Goal: Information Seeking & Learning: Learn about a topic

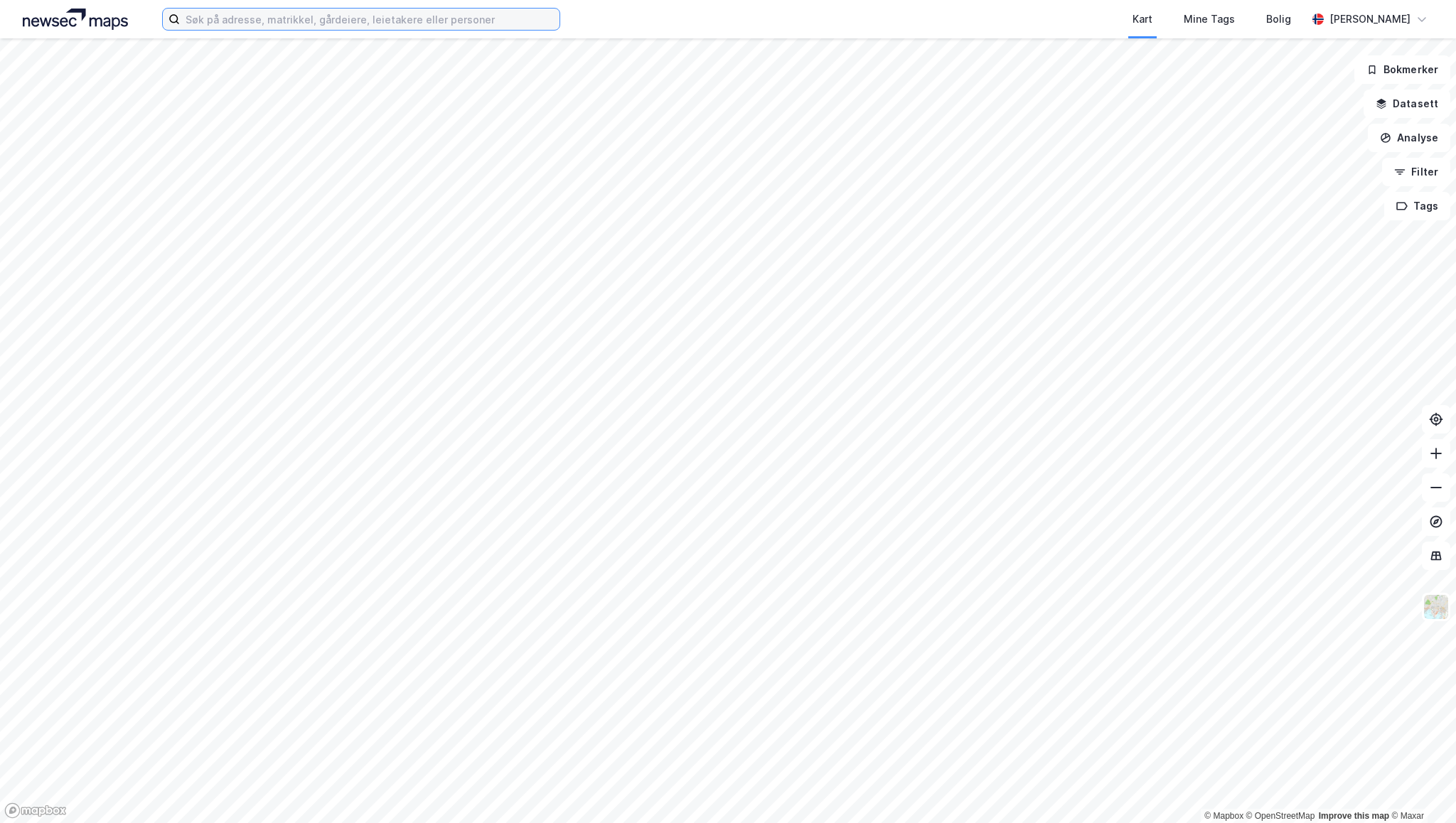
click at [500, 14] on input at bounding box center [370, 19] width 380 height 21
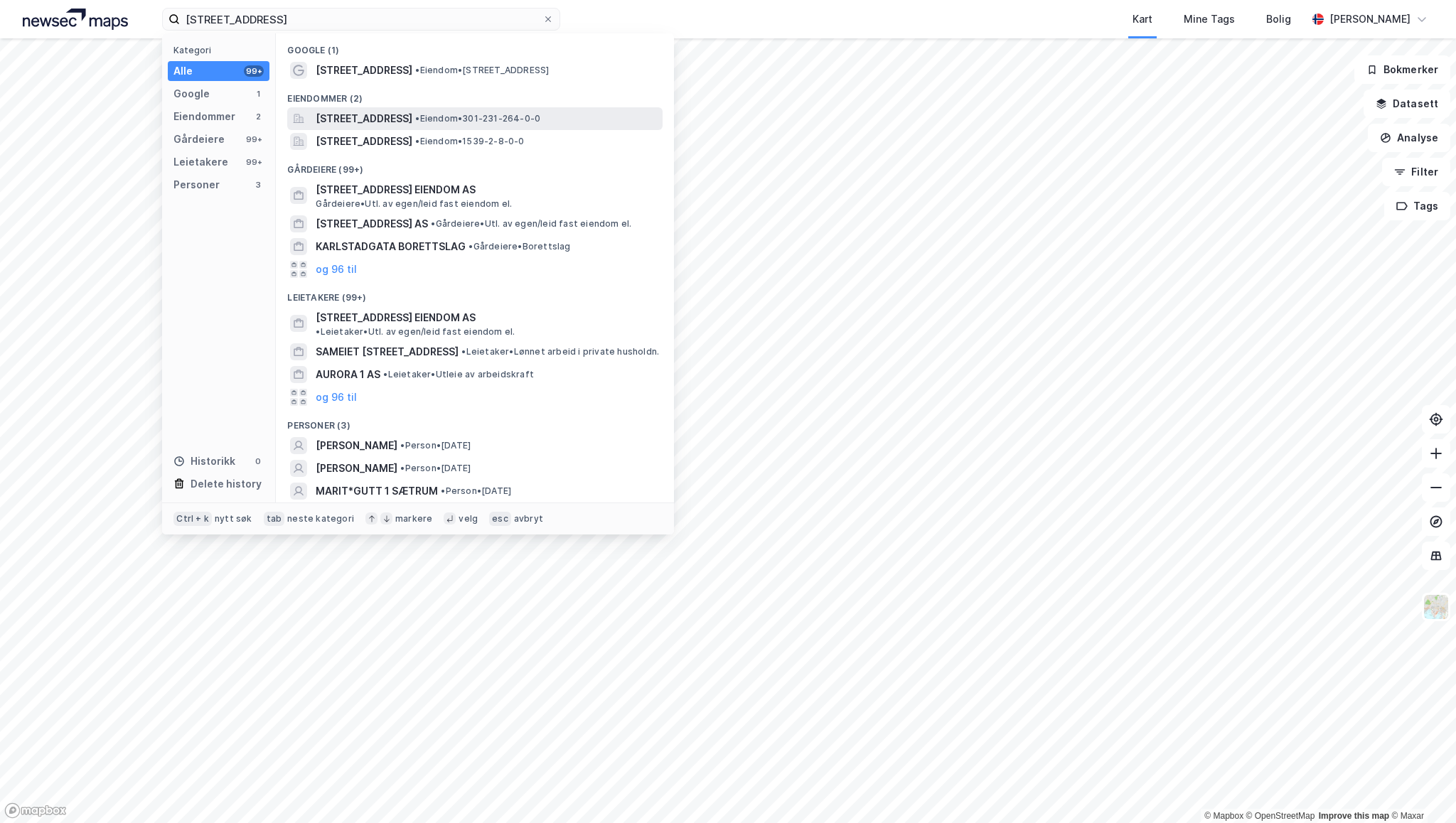
click at [371, 119] on span "[STREET_ADDRESS]" at bounding box center [364, 119] width 97 height 17
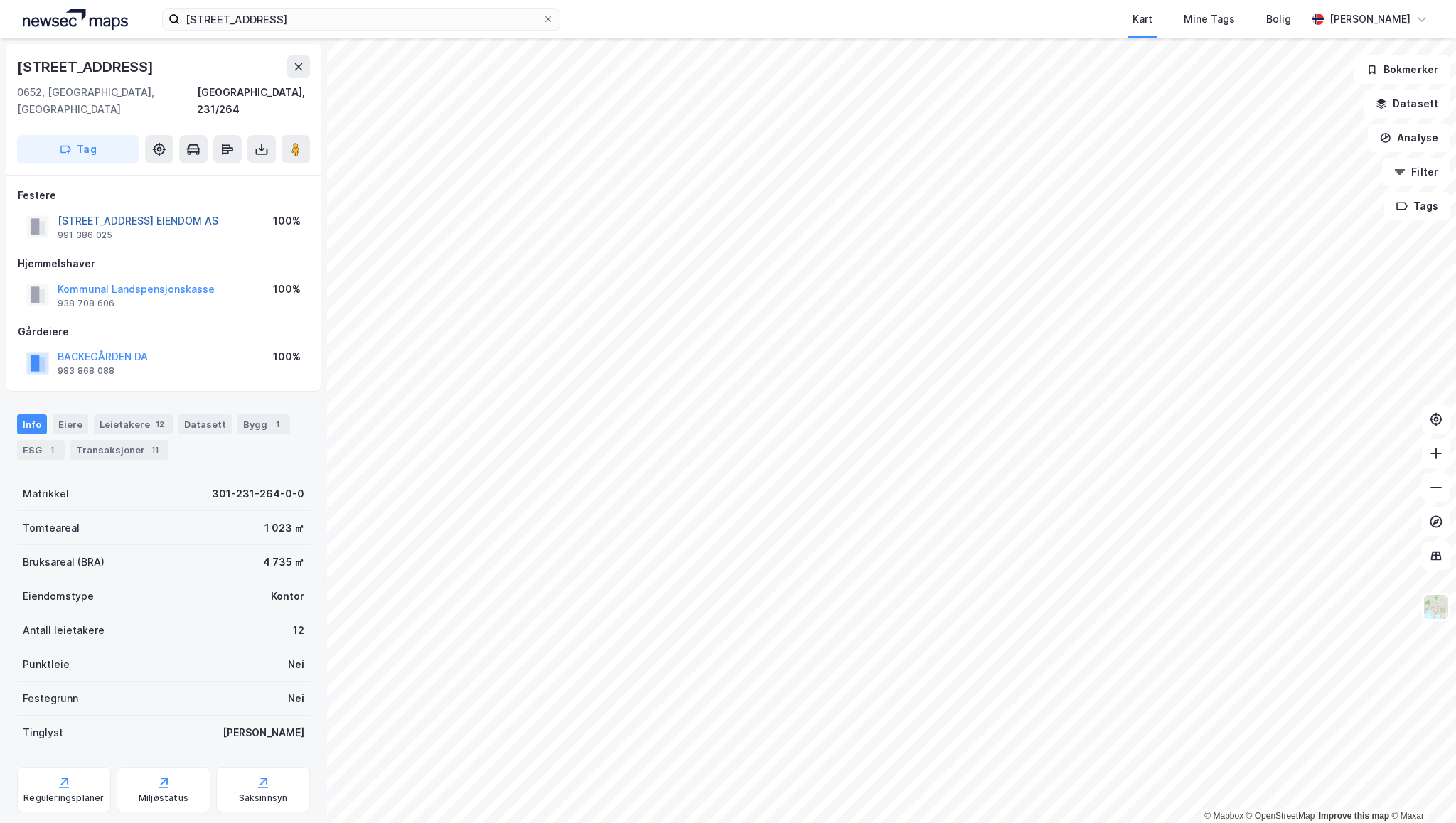
click at [0, 0] on button "[STREET_ADDRESS] EIENDOM AS" at bounding box center [0, 0] width 0 height 0
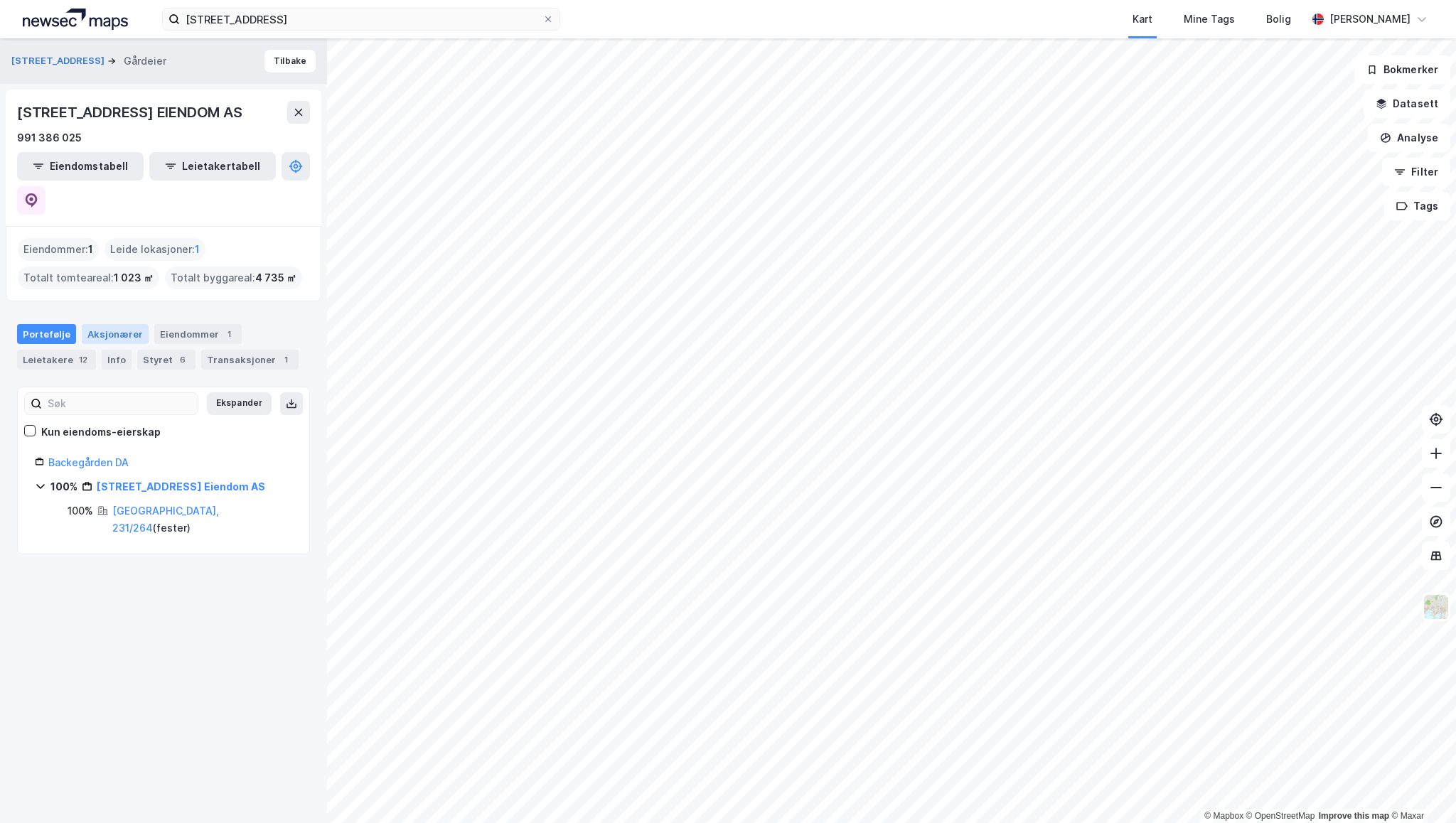
click at [109, 324] on div "Aksjonærer" at bounding box center [115, 334] width 66 height 20
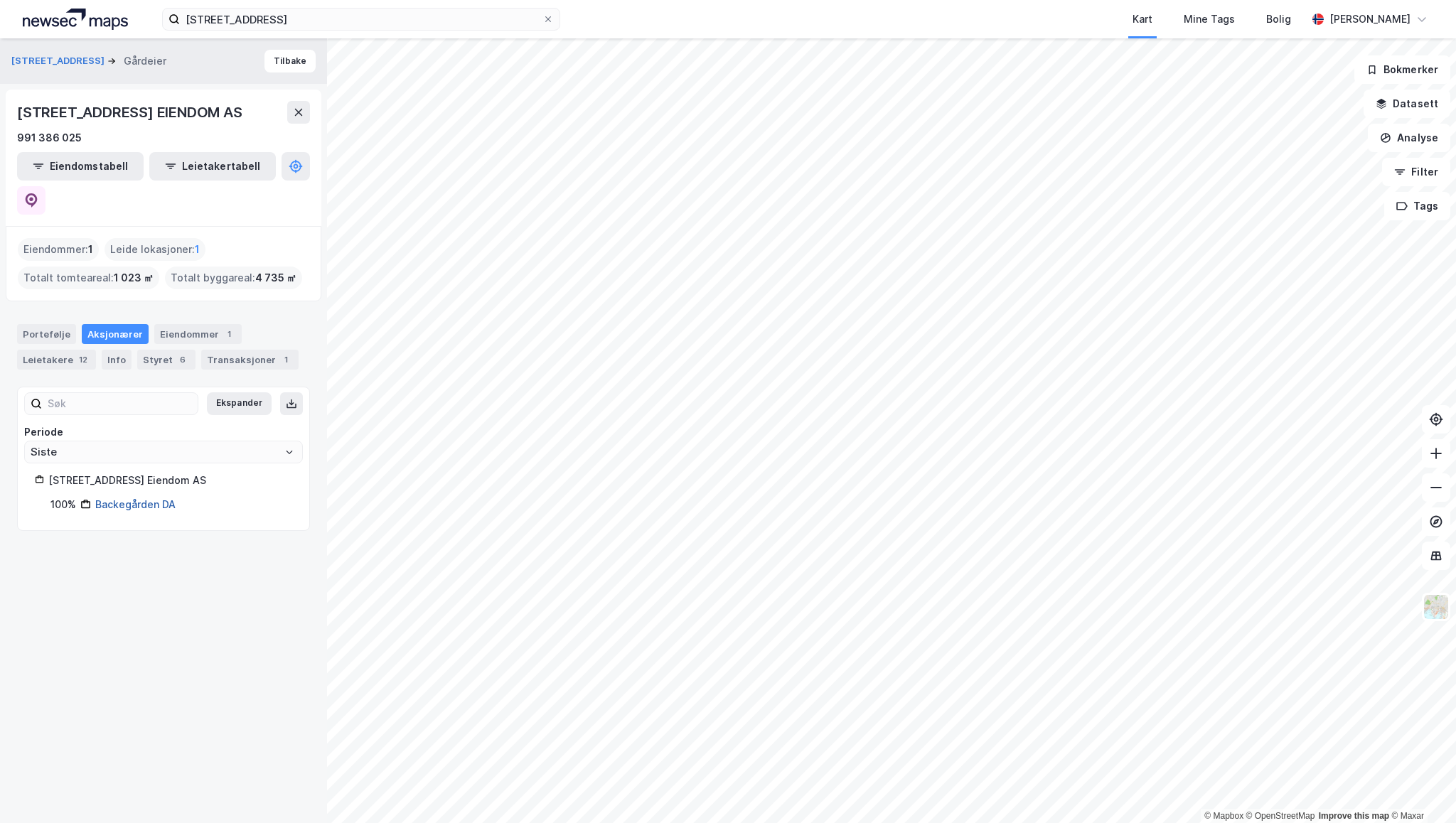
click at [113, 499] on link "Backegården DA" at bounding box center [135, 504] width 80 height 12
click at [37, 324] on div "Portefølje" at bounding box center [46, 334] width 59 height 20
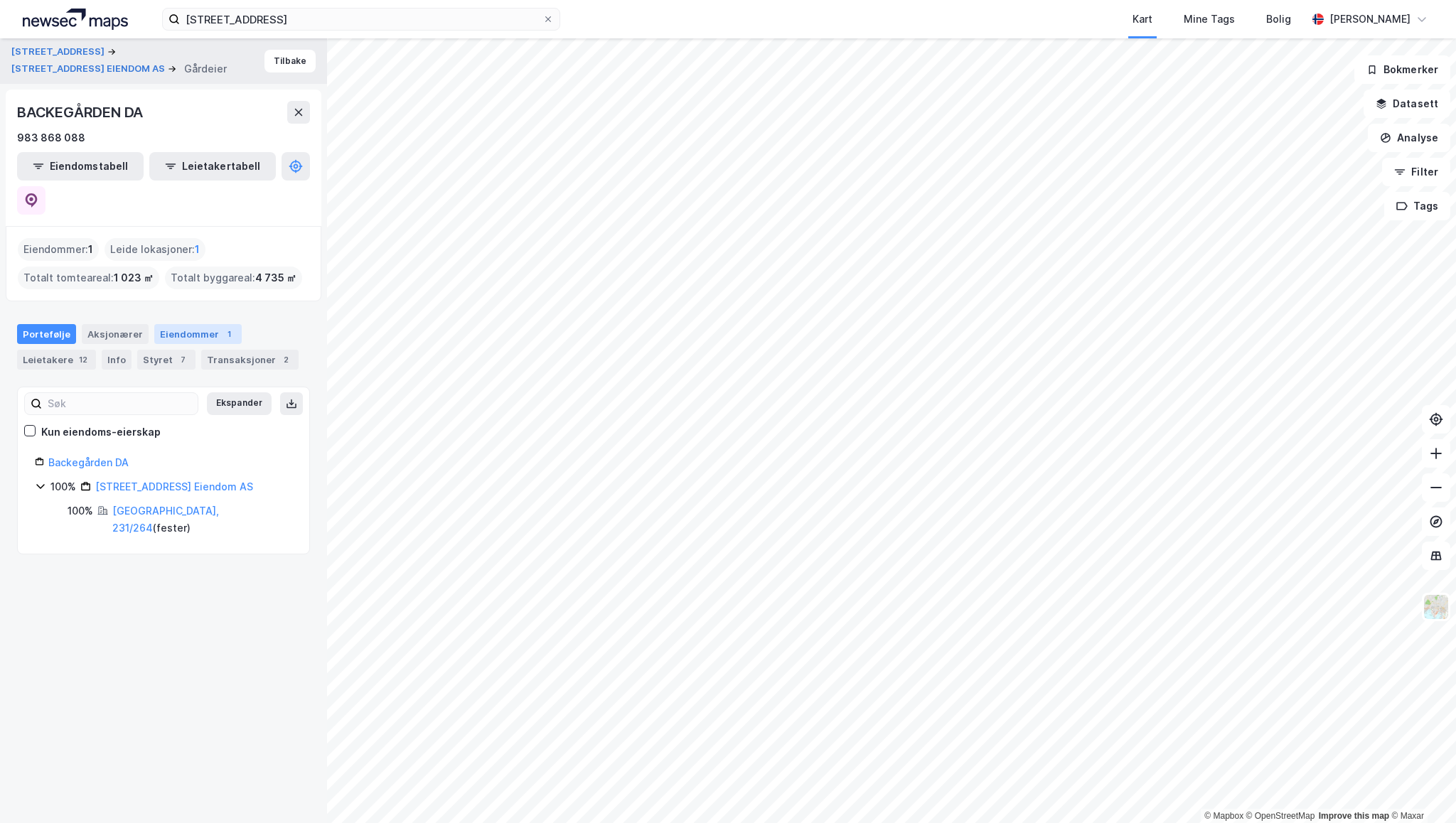
click at [196, 324] on div "Eiendommer 1" at bounding box center [198, 334] width 88 height 20
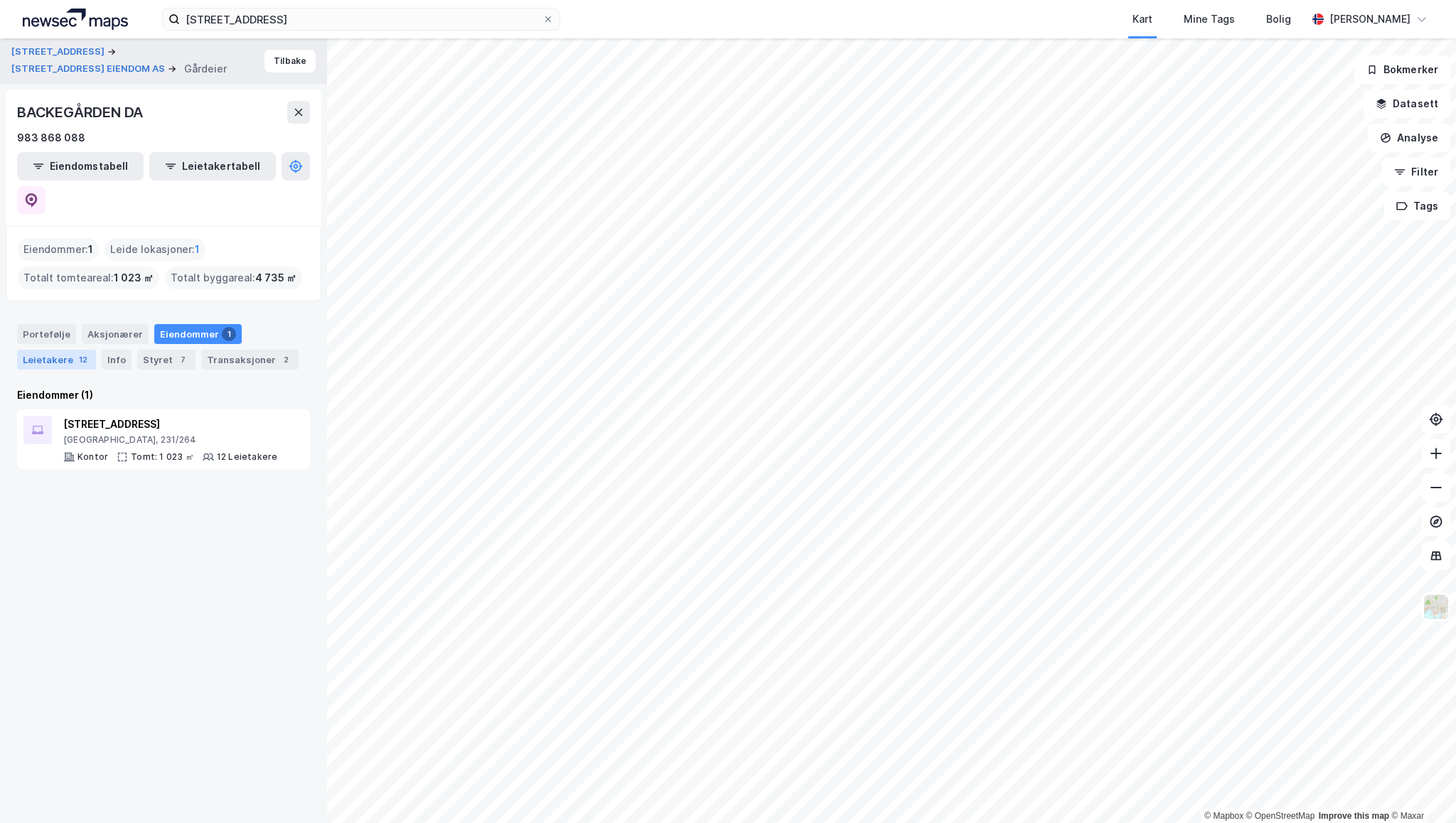
click at [44, 350] on div "Leietakere 12" at bounding box center [56, 360] width 79 height 20
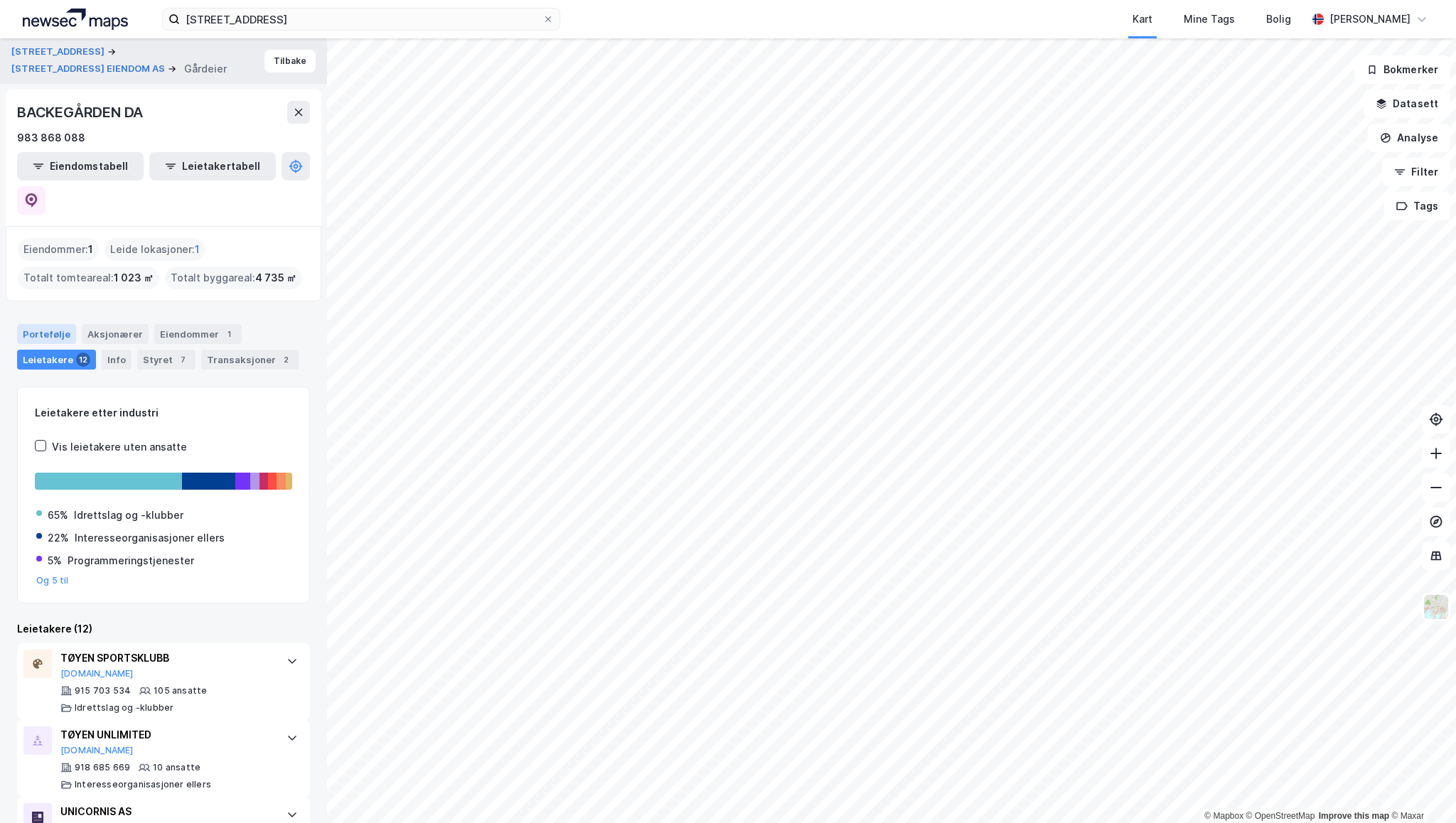
click at [50, 324] on div "Portefølje" at bounding box center [46, 334] width 59 height 20
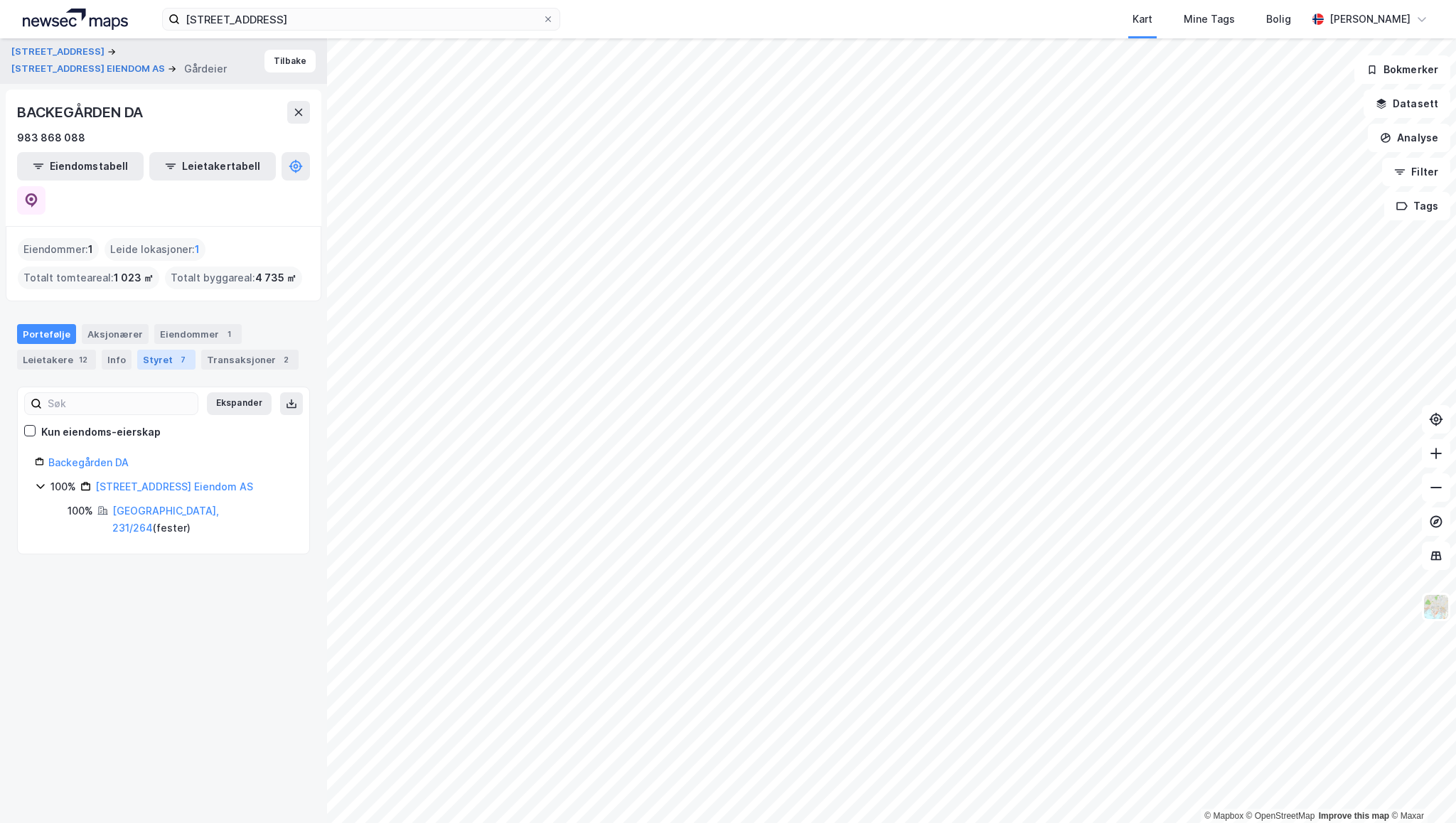
click at [148, 350] on div "Styret 7" at bounding box center [166, 360] width 59 height 20
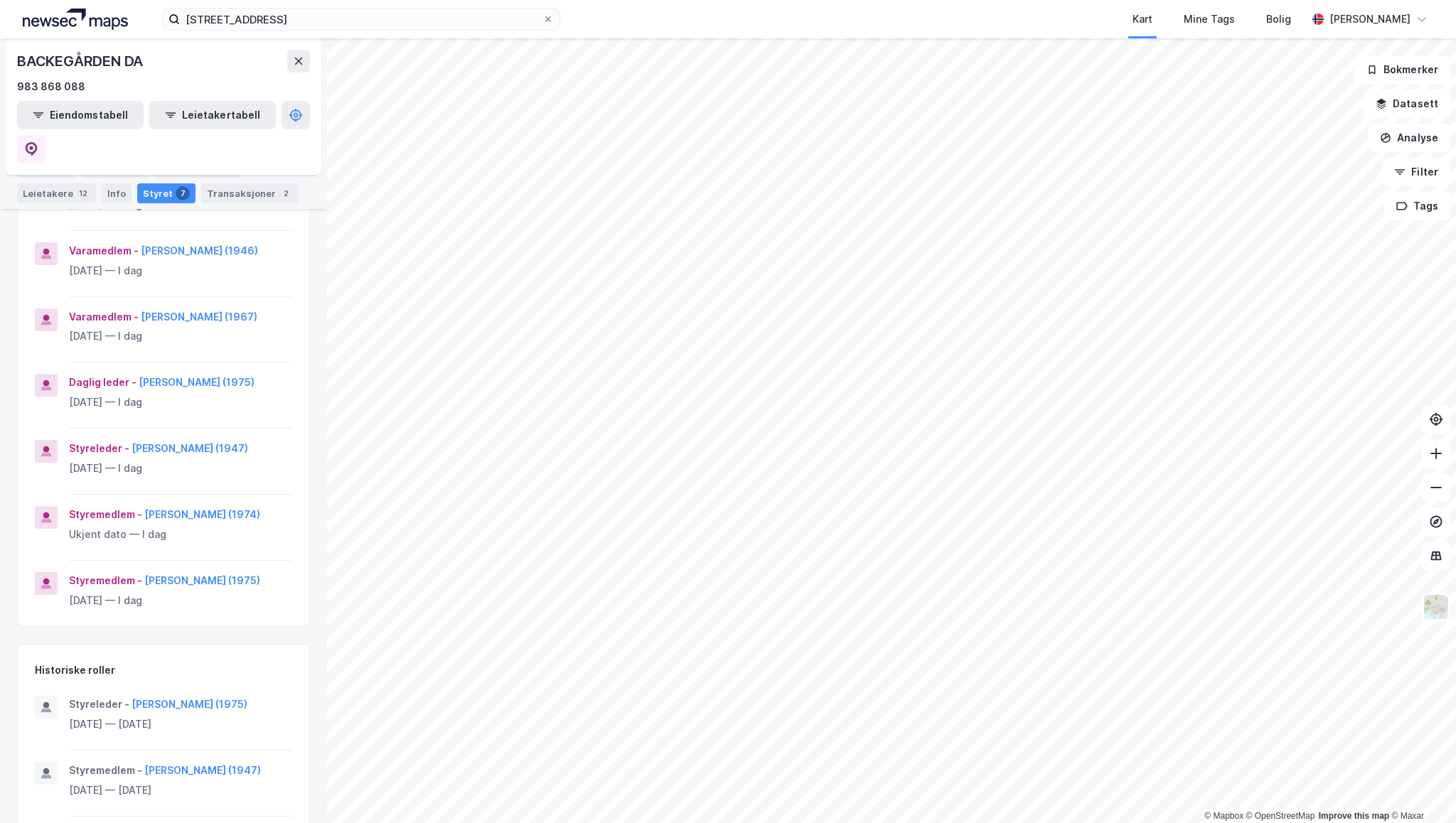
scroll to position [264, 0]
click at [0, 0] on button "[PERSON_NAME] (1975)" at bounding box center [0, 0] width 0 height 0
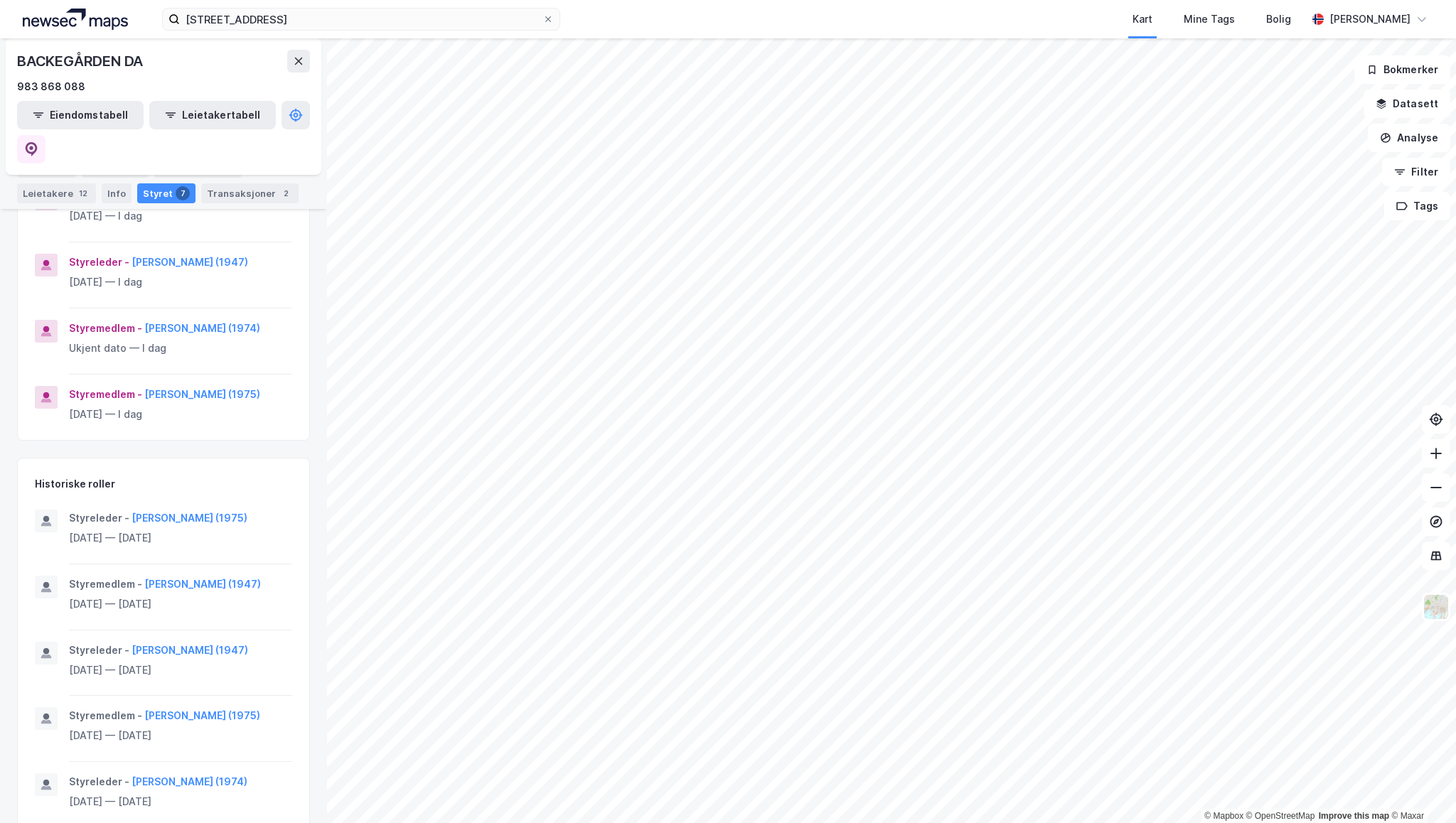
scroll to position [498, 0]
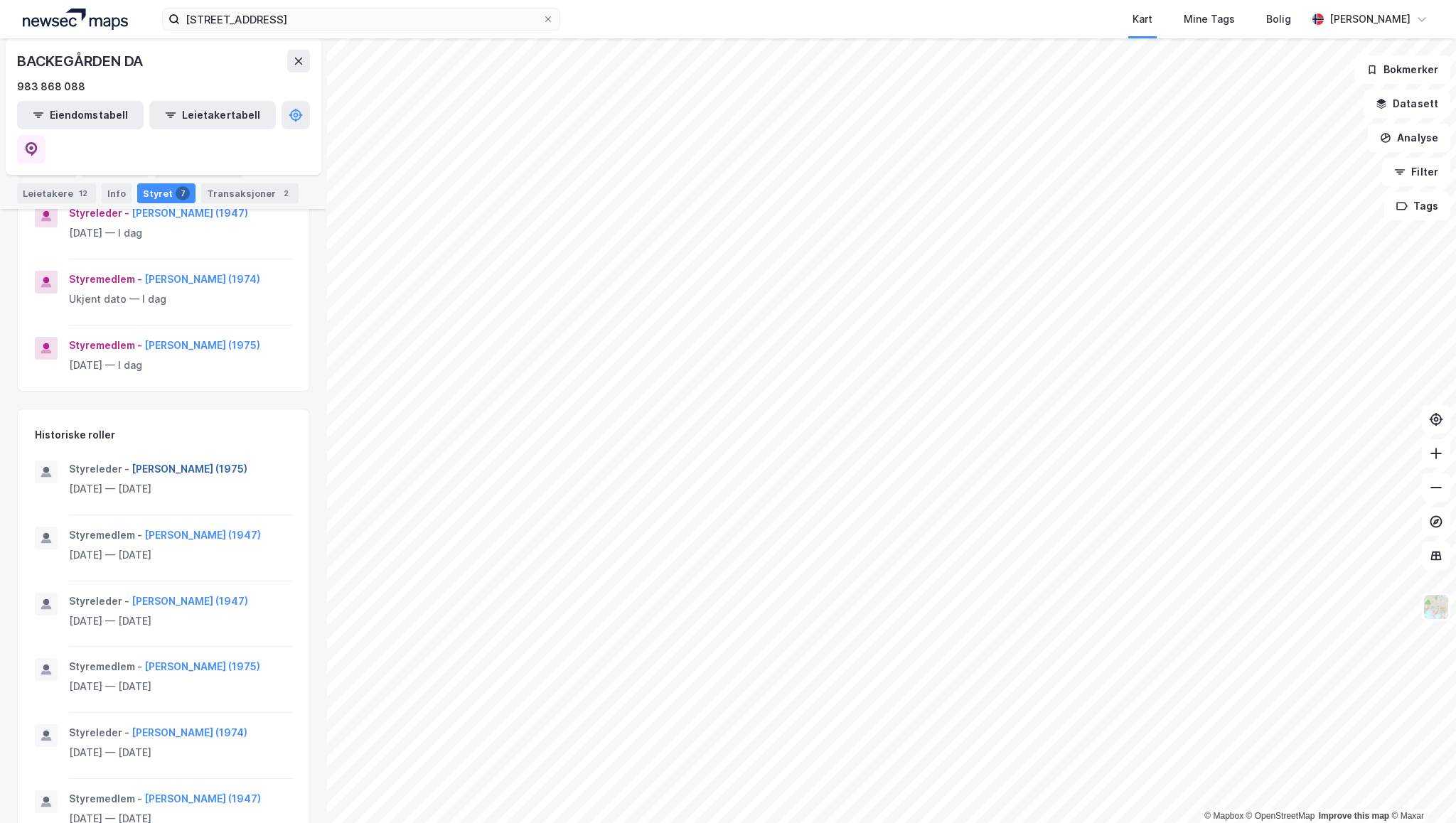
click at [0, 0] on button "[PERSON_NAME] (1975)" at bounding box center [0, 0] width 0 height 0
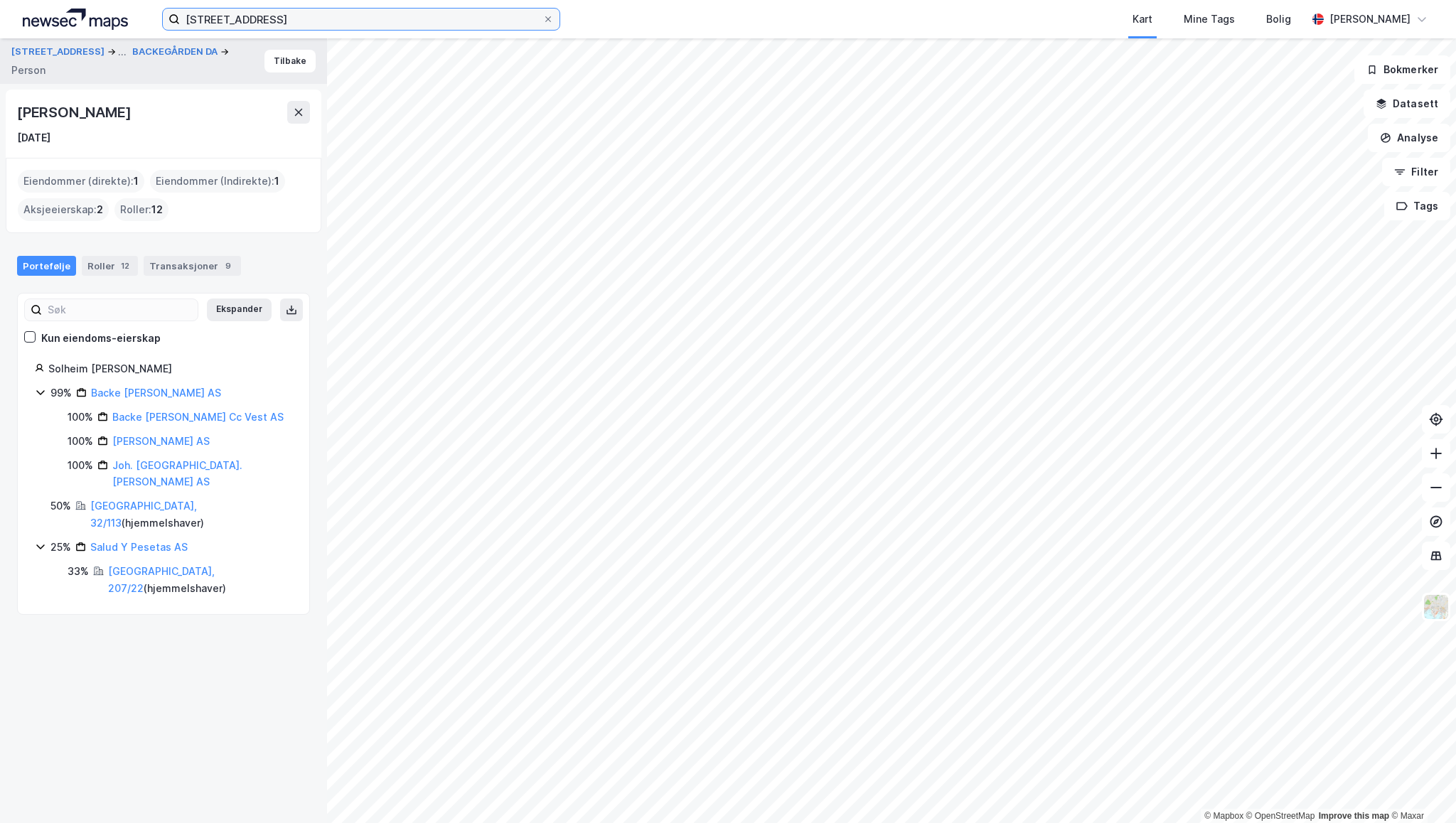
click at [267, 14] on input "[STREET_ADDRESS]" at bounding box center [361, 19] width 363 height 21
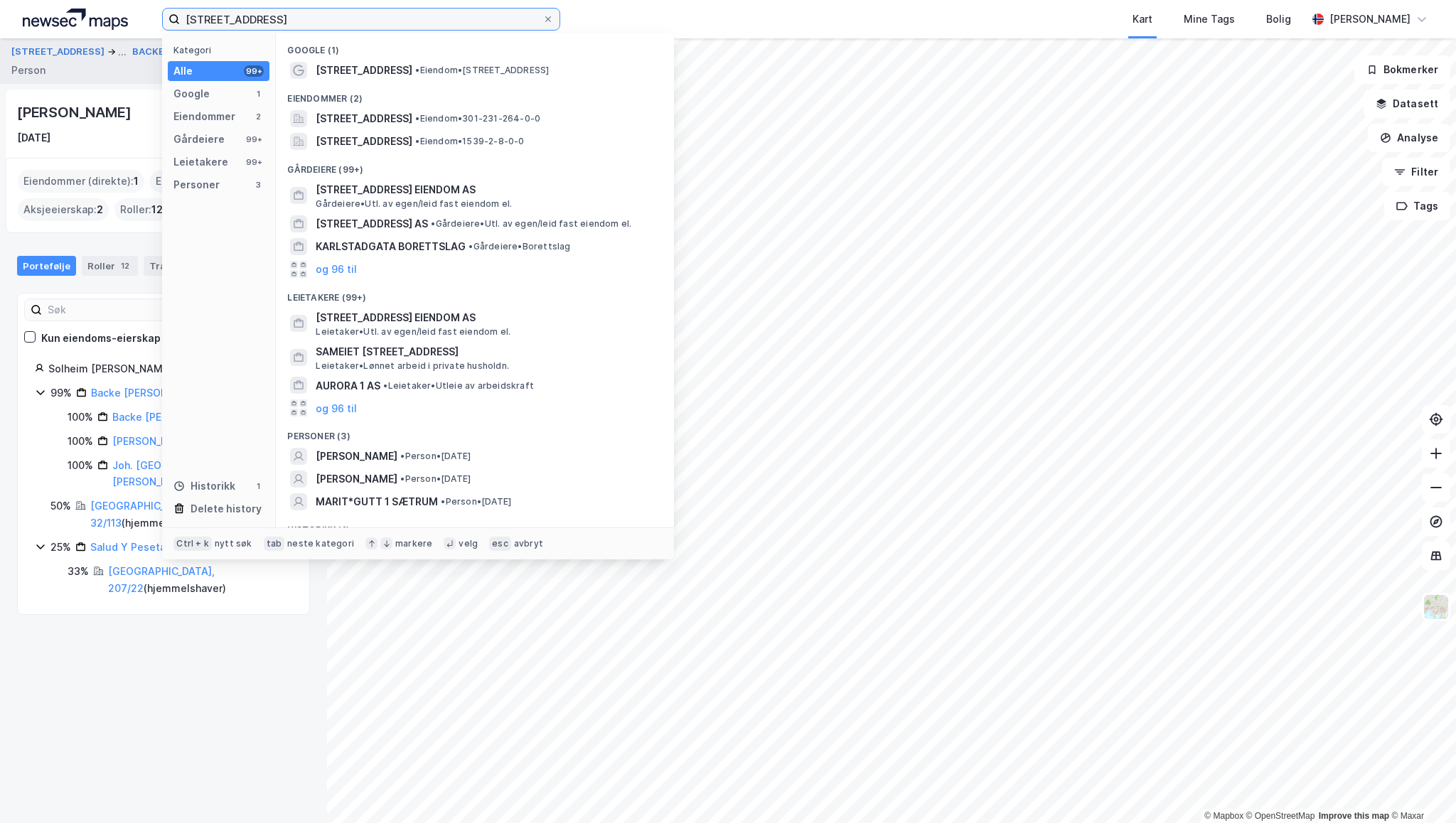
click at [267, 14] on input "[STREET_ADDRESS]" at bounding box center [361, 19] width 363 height 21
click at [267, 14] on input "tr" at bounding box center [361, 19] width 363 height 21
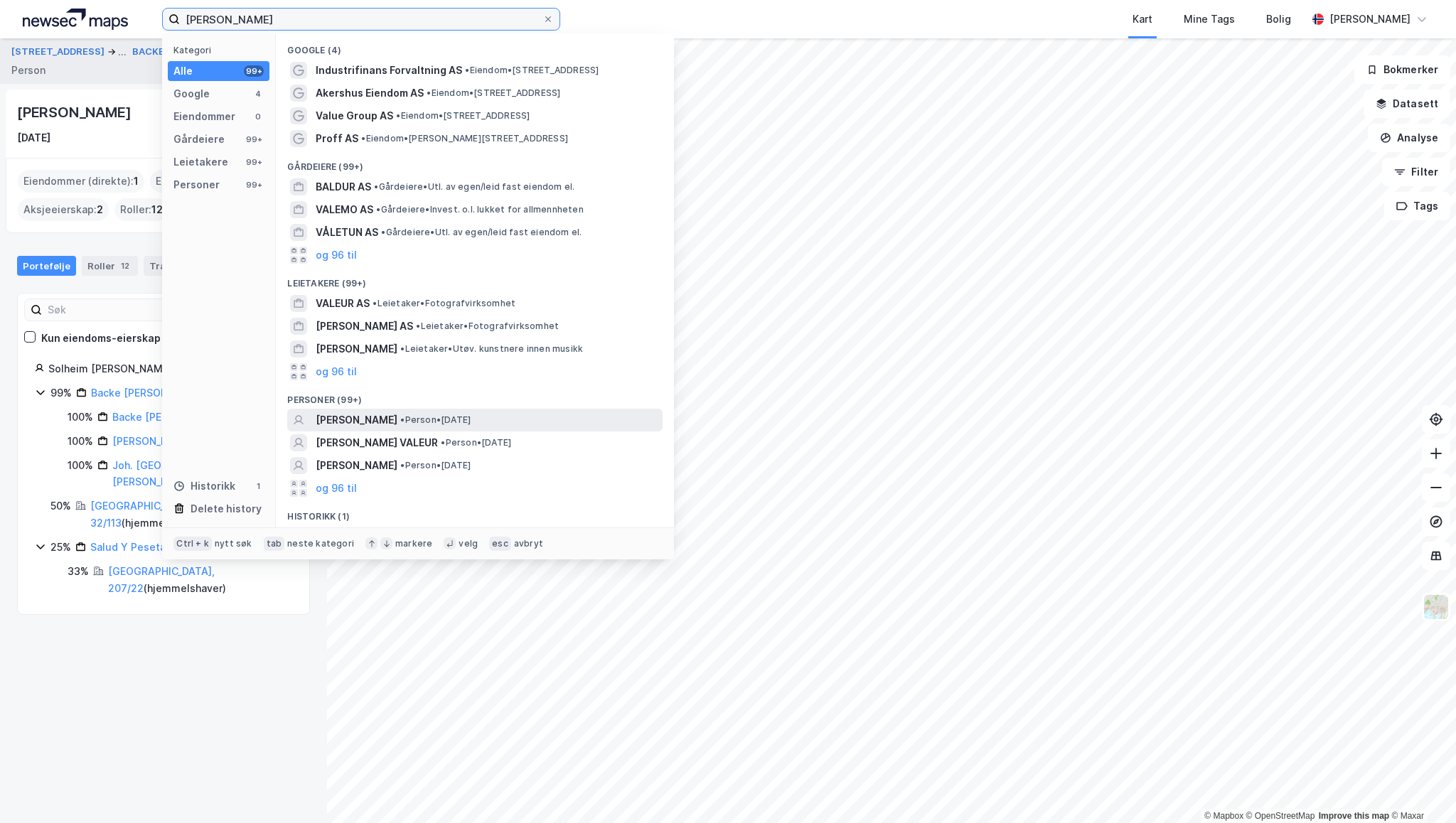
type input "[PERSON_NAME]"
click at [397, 412] on span "[PERSON_NAME]" at bounding box center [356, 420] width 82 height 17
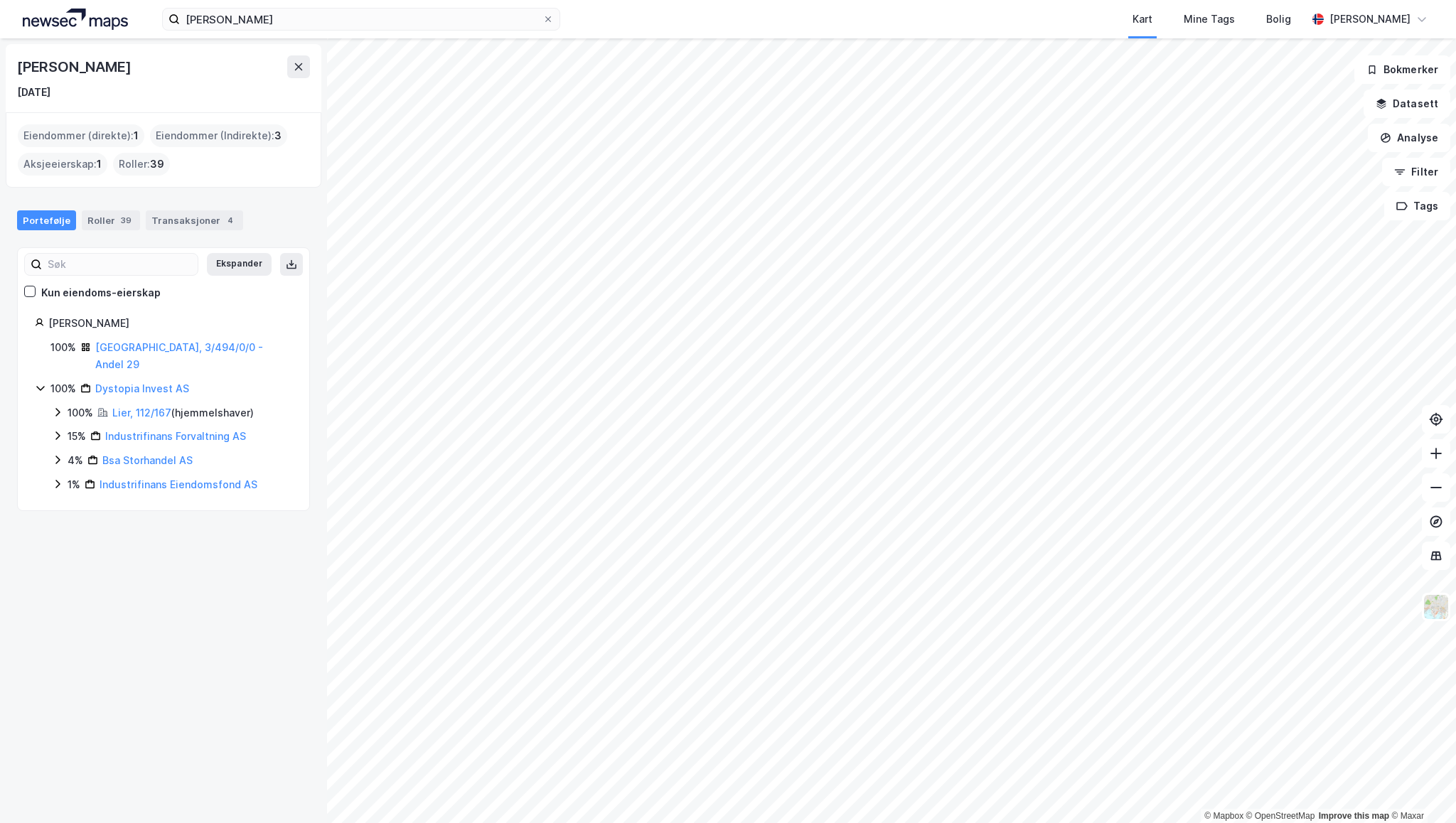
click at [57, 478] on icon at bounding box center [57, 484] width 12 height 12
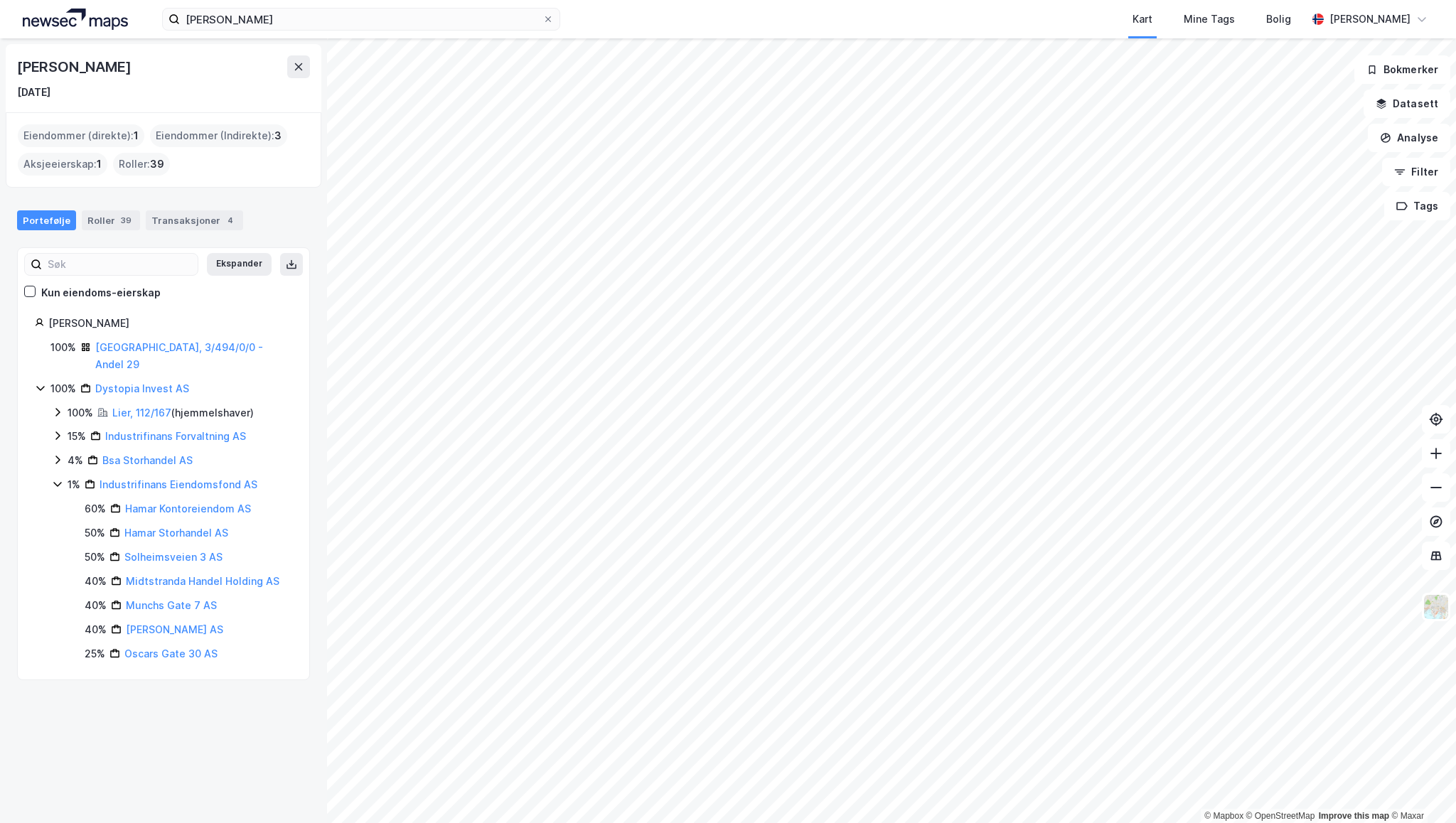
click at [54, 406] on icon at bounding box center [57, 412] width 12 height 12
click at [138, 349] on link "[GEOGRAPHIC_DATA], 3/494/0/0 - Andel 29" at bounding box center [179, 356] width 168 height 29
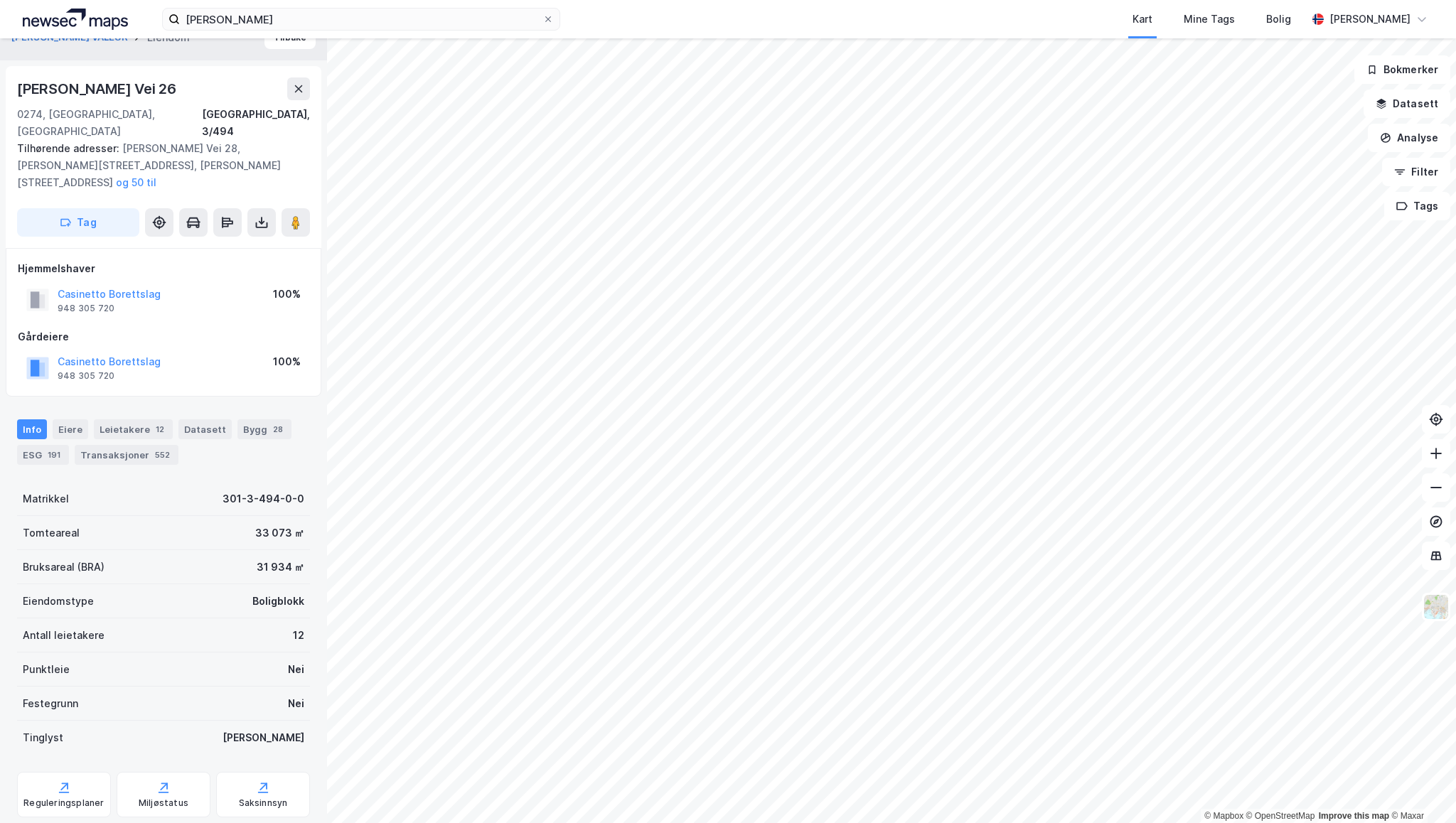
scroll to position [28, 0]
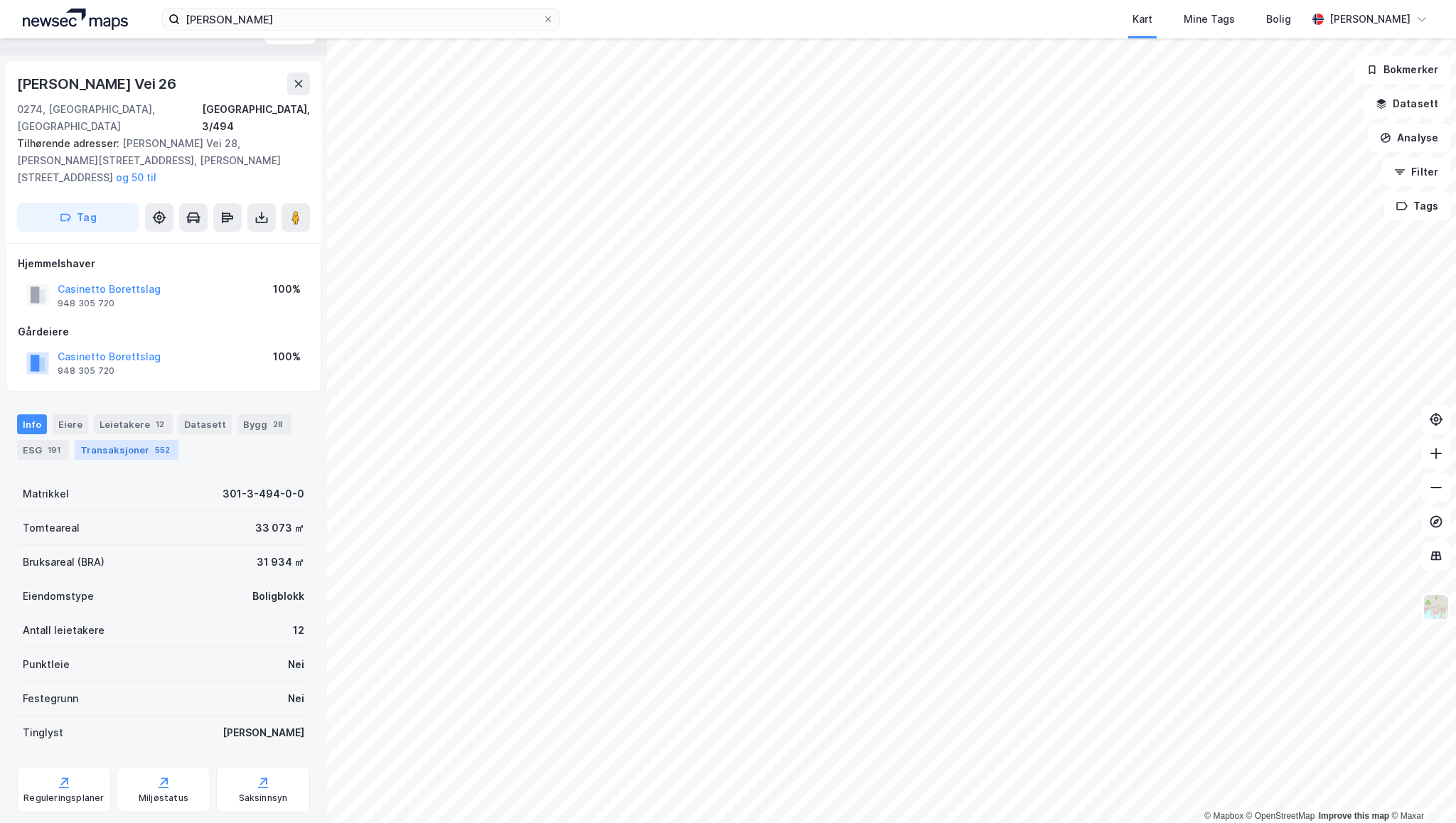
click at [127, 440] on div "Transaksjoner 552" at bounding box center [127, 449] width 104 height 20
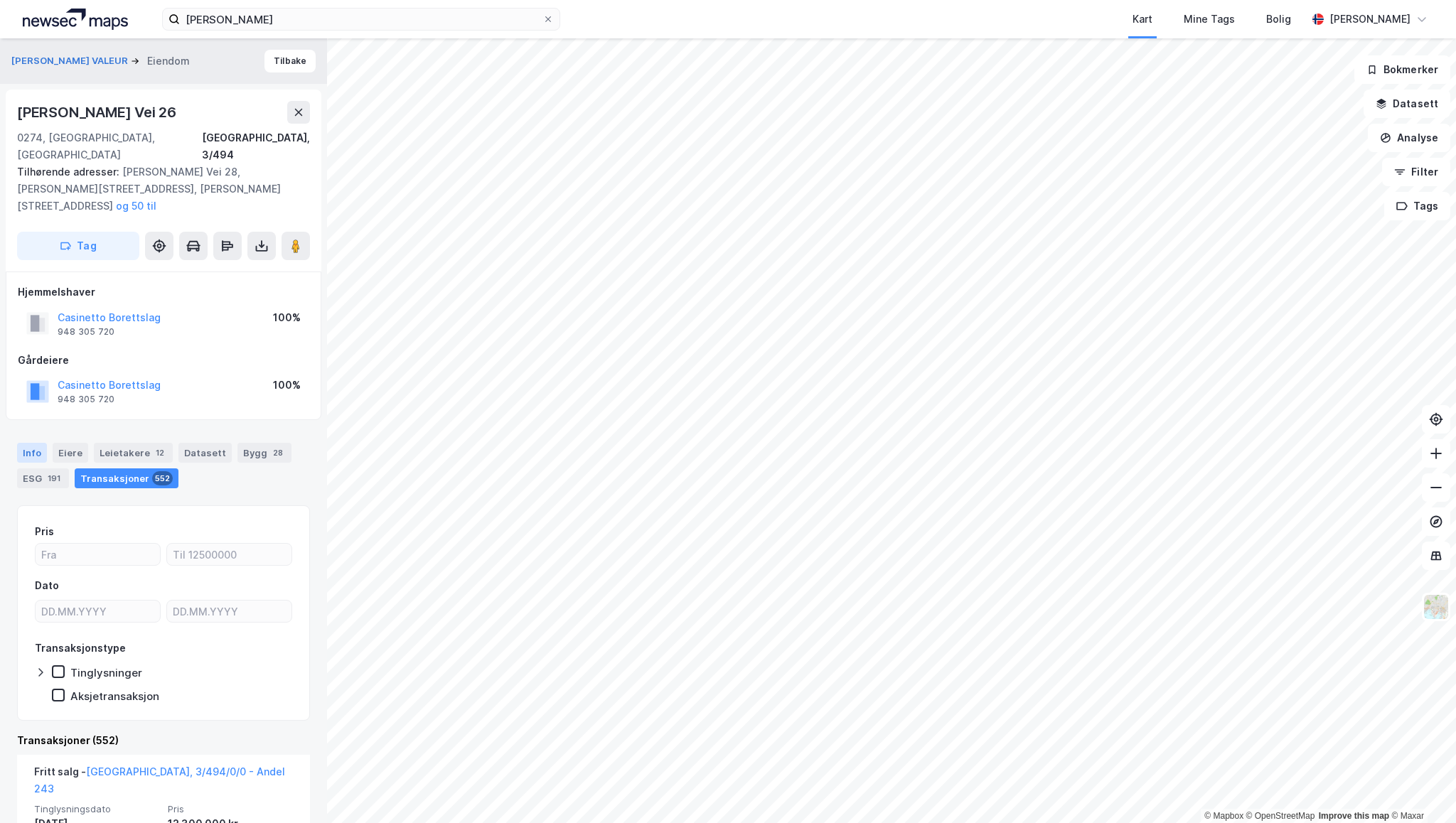
click at [32, 443] on div "Info" at bounding box center [32, 453] width 30 height 20
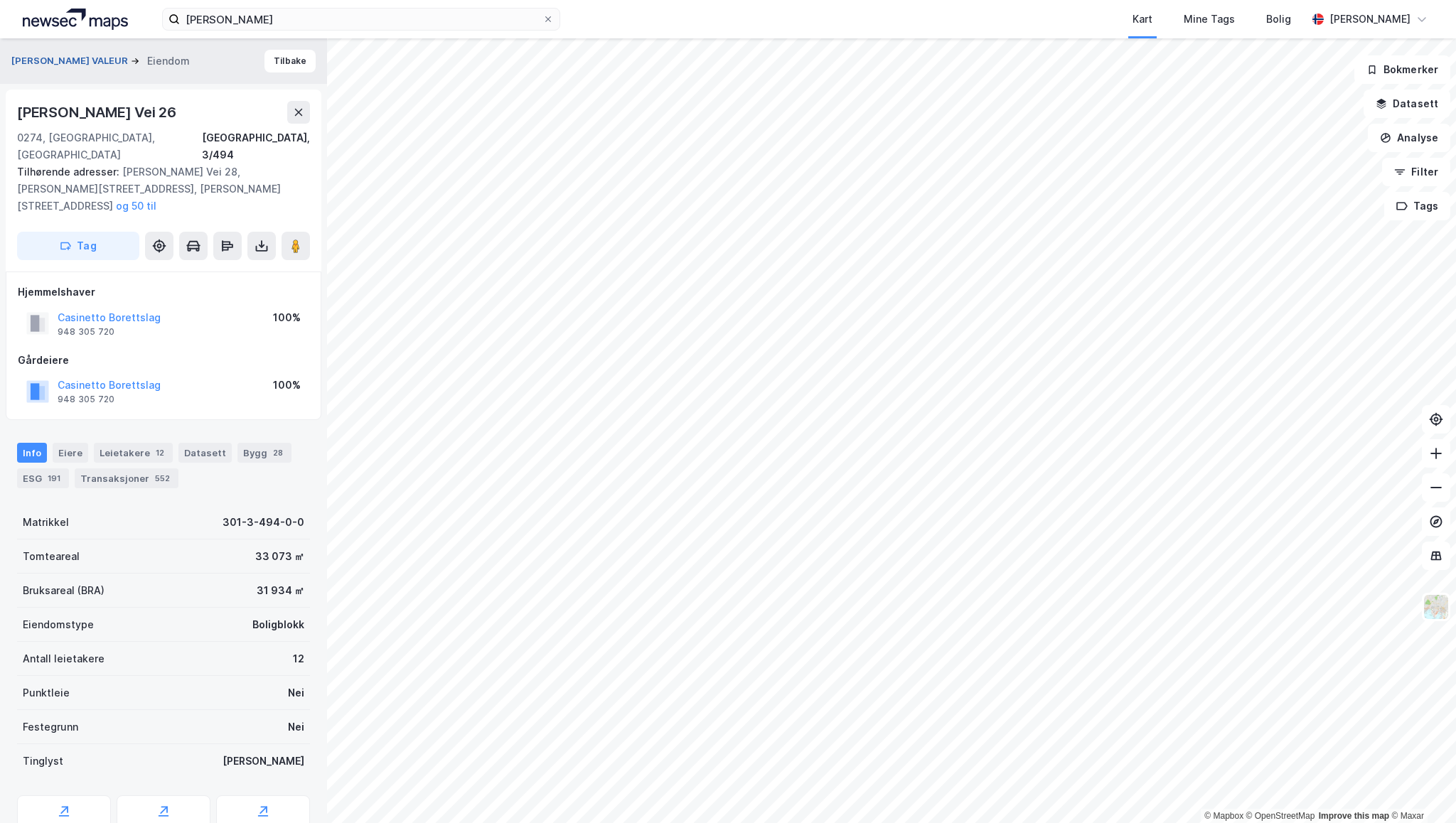
click at [74, 62] on button "[PERSON_NAME] VALEUR" at bounding box center [71, 61] width 120 height 14
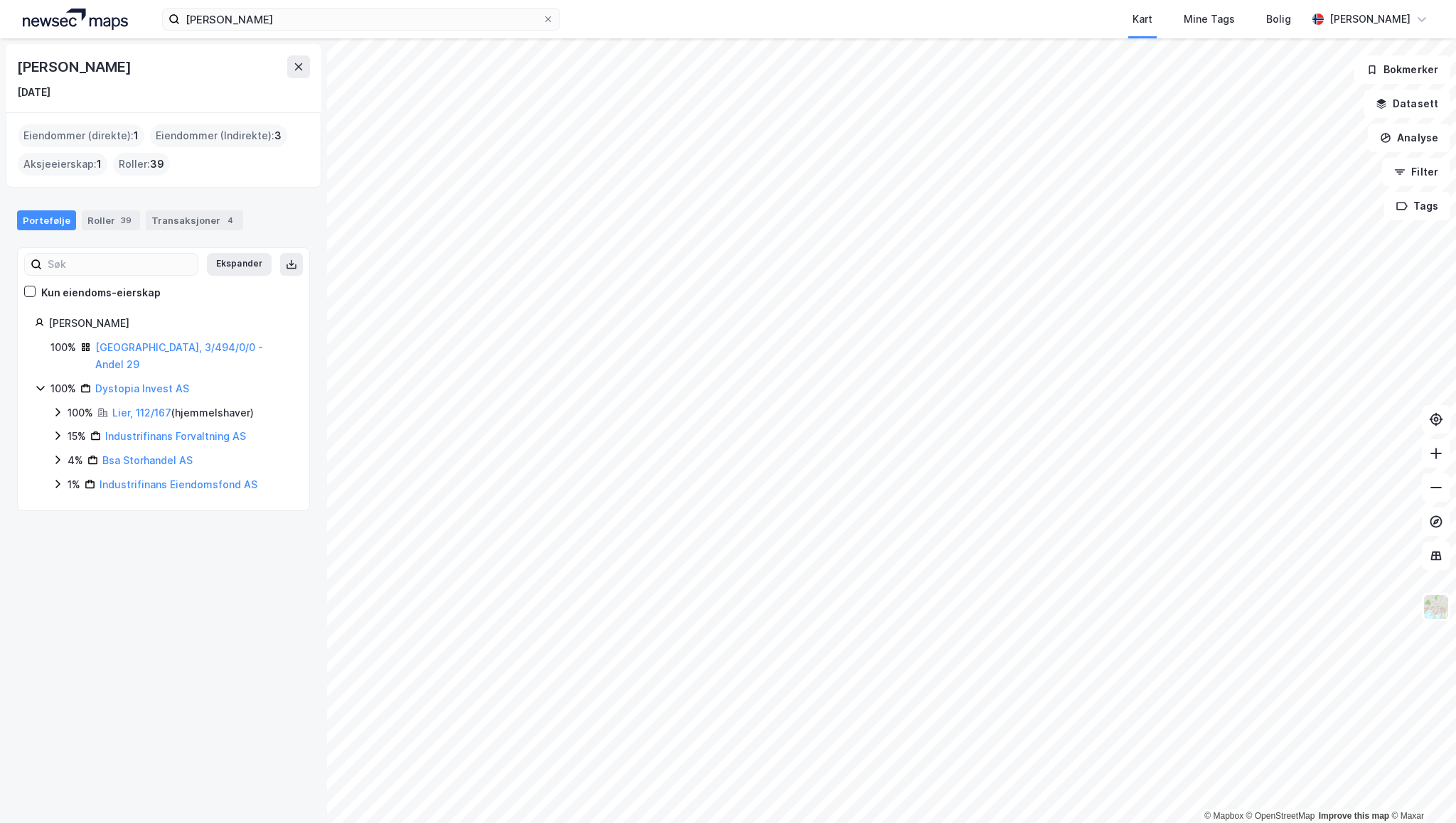
click at [59, 406] on icon at bounding box center [57, 412] width 12 height 12
click at [109, 221] on div "Roller 39" at bounding box center [111, 220] width 59 height 20
